Goal: Find specific page/section

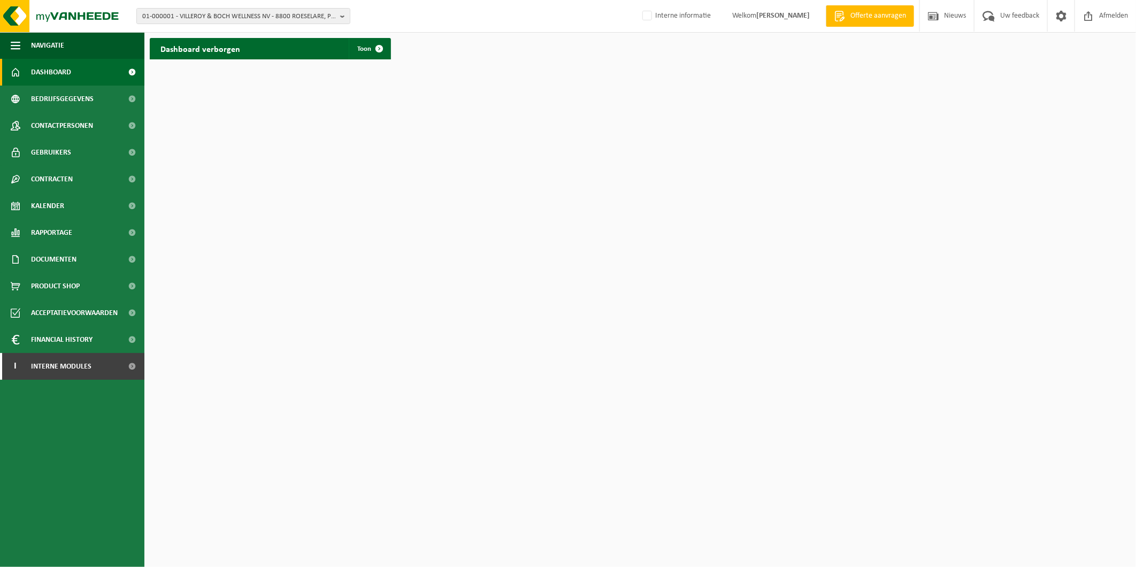
click at [258, 11] on span "01-000001 - VILLEROY & BOCH WELLNESS NV - 8800 ROESELARE, POPULIERSTRAAT 1" at bounding box center [239, 17] width 194 height 16
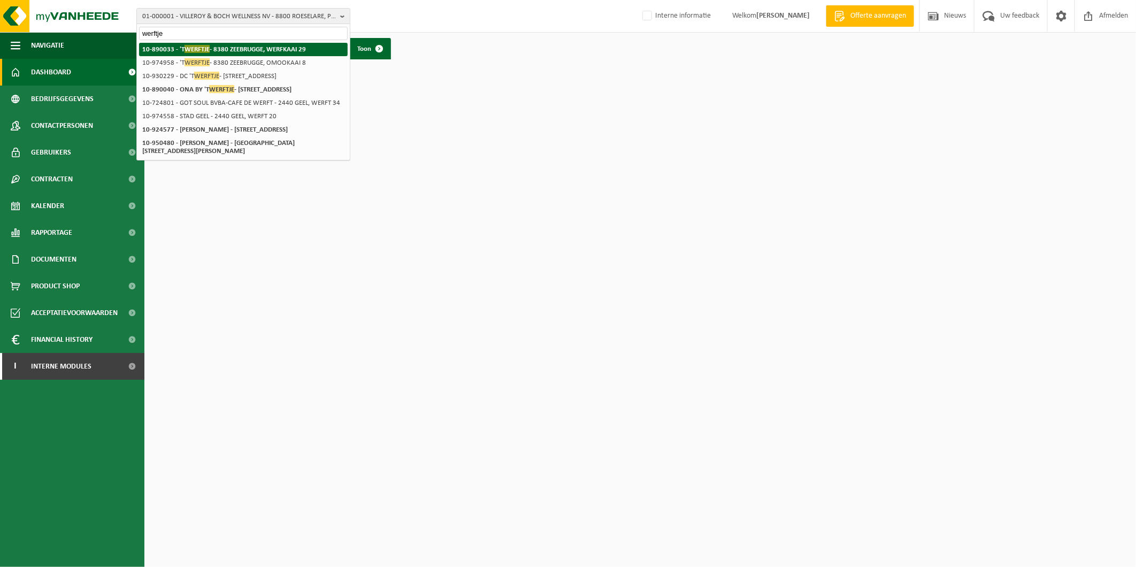
type input "werftje"
click at [223, 49] on strong "10-890033 - 'T WERFTJE - 8380 ZEEBRUGGE, WERFKAAI 29" at bounding box center [224, 49] width 164 height 8
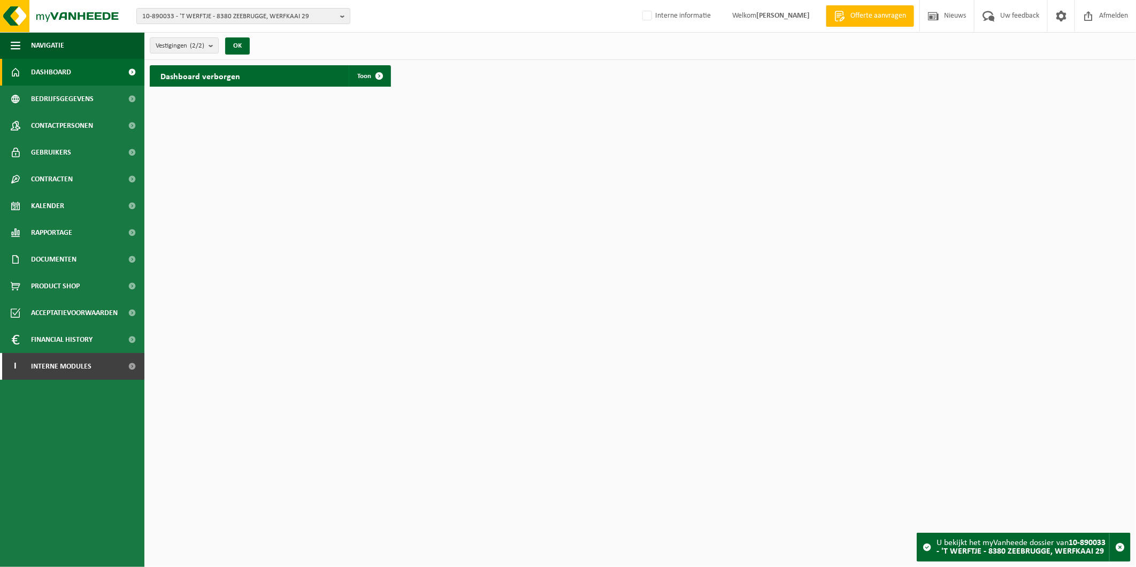
click at [222, 18] on span "10-890033 - 'T WERFTJE - 8380 ZEEBRUGGE, WERFKAAI 29" at bounding box center [239, 17] width 194 height 16
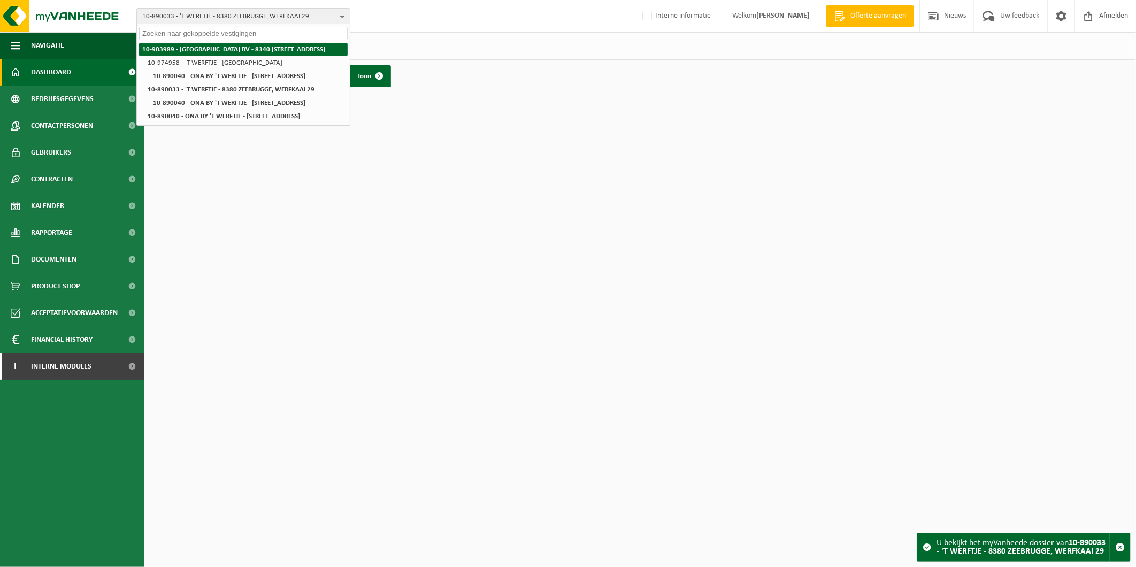
click at [206, 50] on strong "10-903989 - [GEOGRAPHIC_DATA] BV - 8340 [STREET_ADDRESS]" at bounding box center [233, 49] width 183 height 7
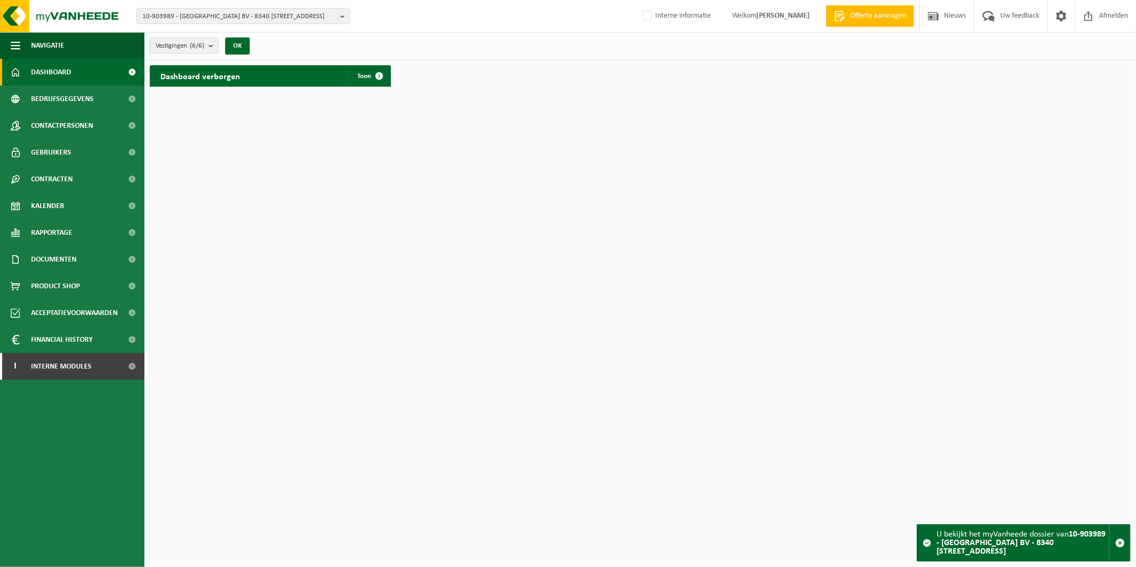
click at [55, 103] on span "Bedrijfsgegevens" at bounding box center [62, 99] width 63 height 27
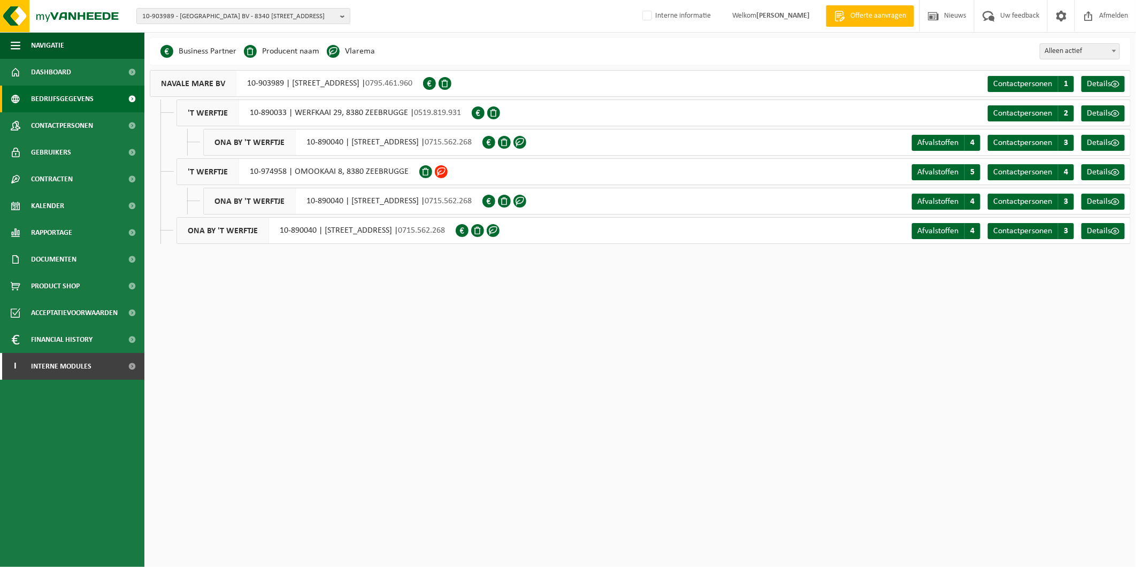
click at [386, 360] on html "10-903989 - NAVALE MARE BV - 8340 DAMME, SINT-JANSTRAAT 2A 10-903989 - NAVALE M…" at bounding box center [568, 283] width 1136 height 567
